Goal: Task Accomplishment & Management: Manage account settings

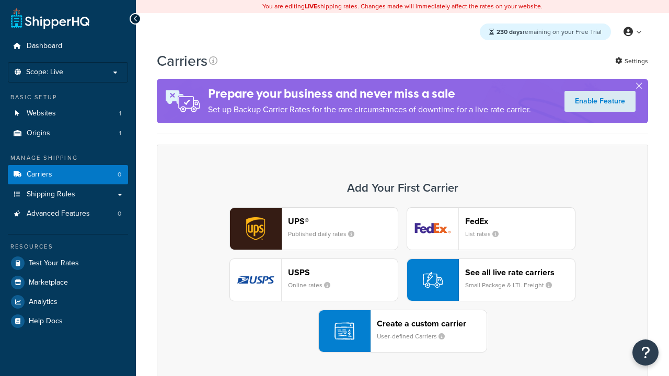
click at [403, 280] on div "UPS® Published daily rates FedEx List rates USPS Online rates See all live rate…" at bounding box center [402, 280] width 469 height 145
click at [520, 221] on header "FedEx" at bounding box center [520, 221] width 110 height 10
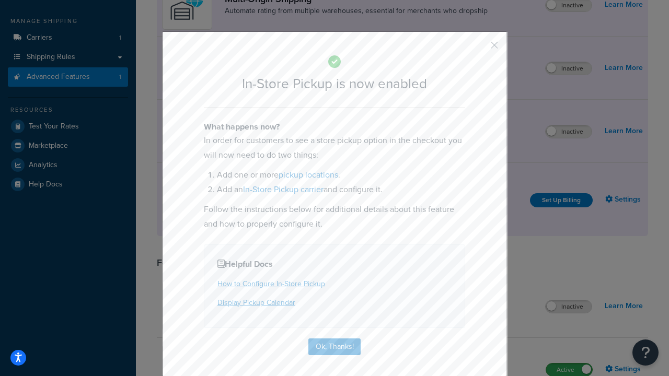
scroll to position [177, 0]
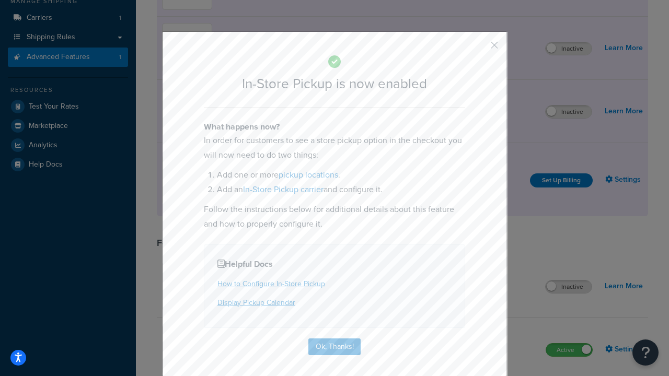
click at [479, 49] on button "button" at bounding box center [479, 49] width 3 height 3
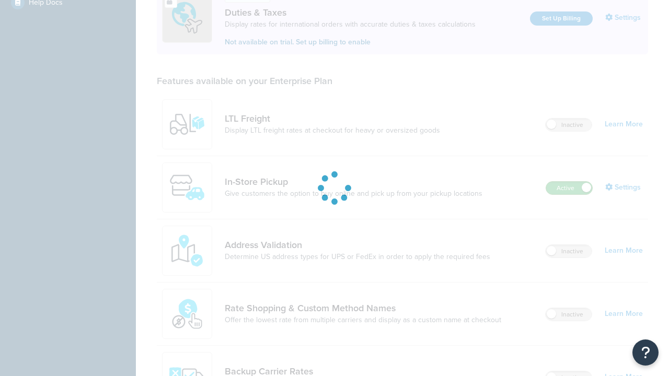
click at [569, 188] on label "Active" at bounding box center [569, 188] width 46 height 13
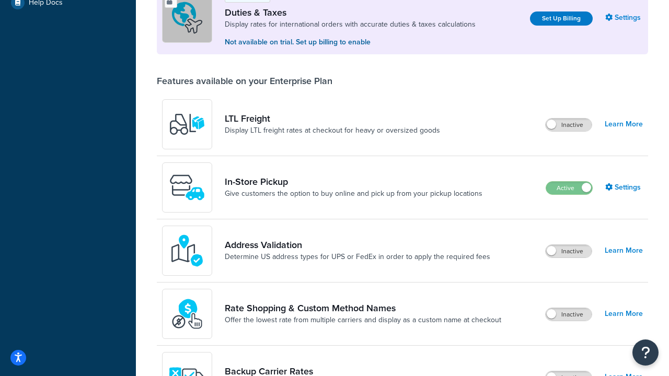
scroll to position [319, 0]
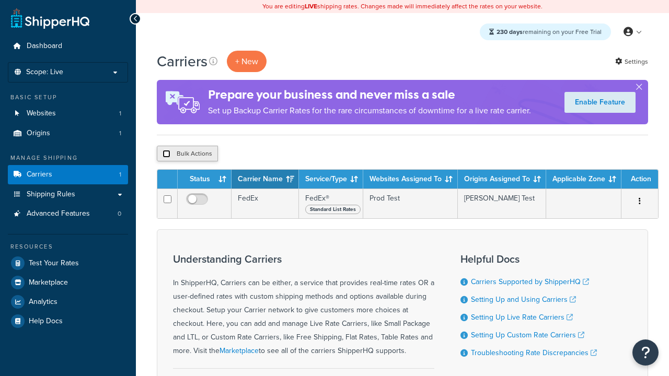
click at [166, 154] on input "checkbox" at bounding box center [167, 154] width 8 height 8
checkbox input "true"
click at [0, 0] on button "Delete" at bounding box center [0, 0] width 0 height 0
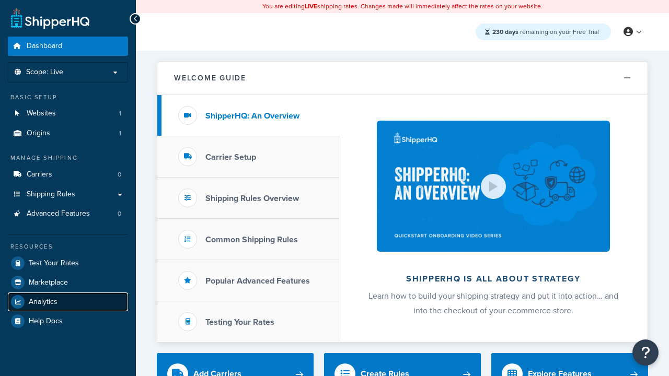
click at [43, 302] on span "Analytics" at bounding box center [43, 302] width 29 height 9
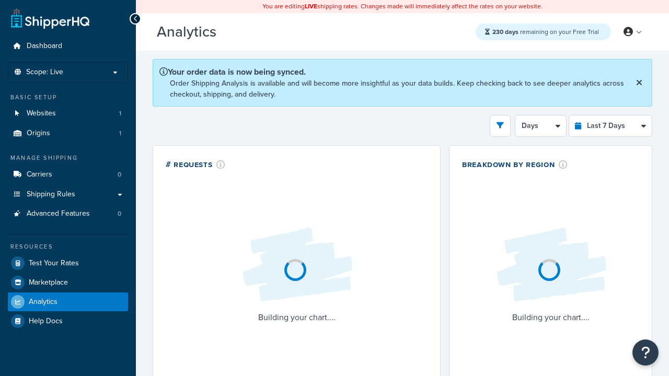
select select "last_7_days"
